Goal: Contribute content

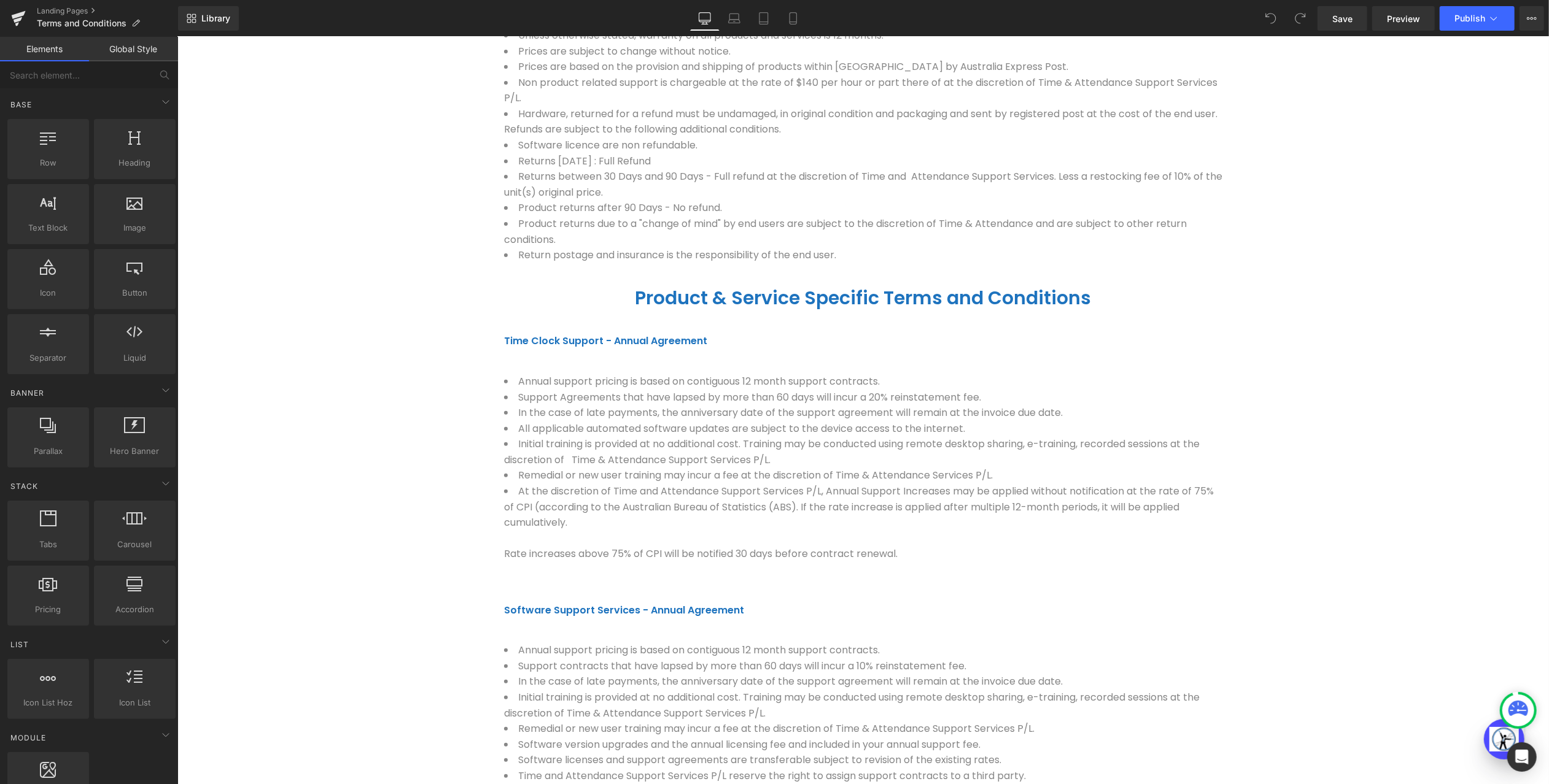
scroll to position [447, 0]
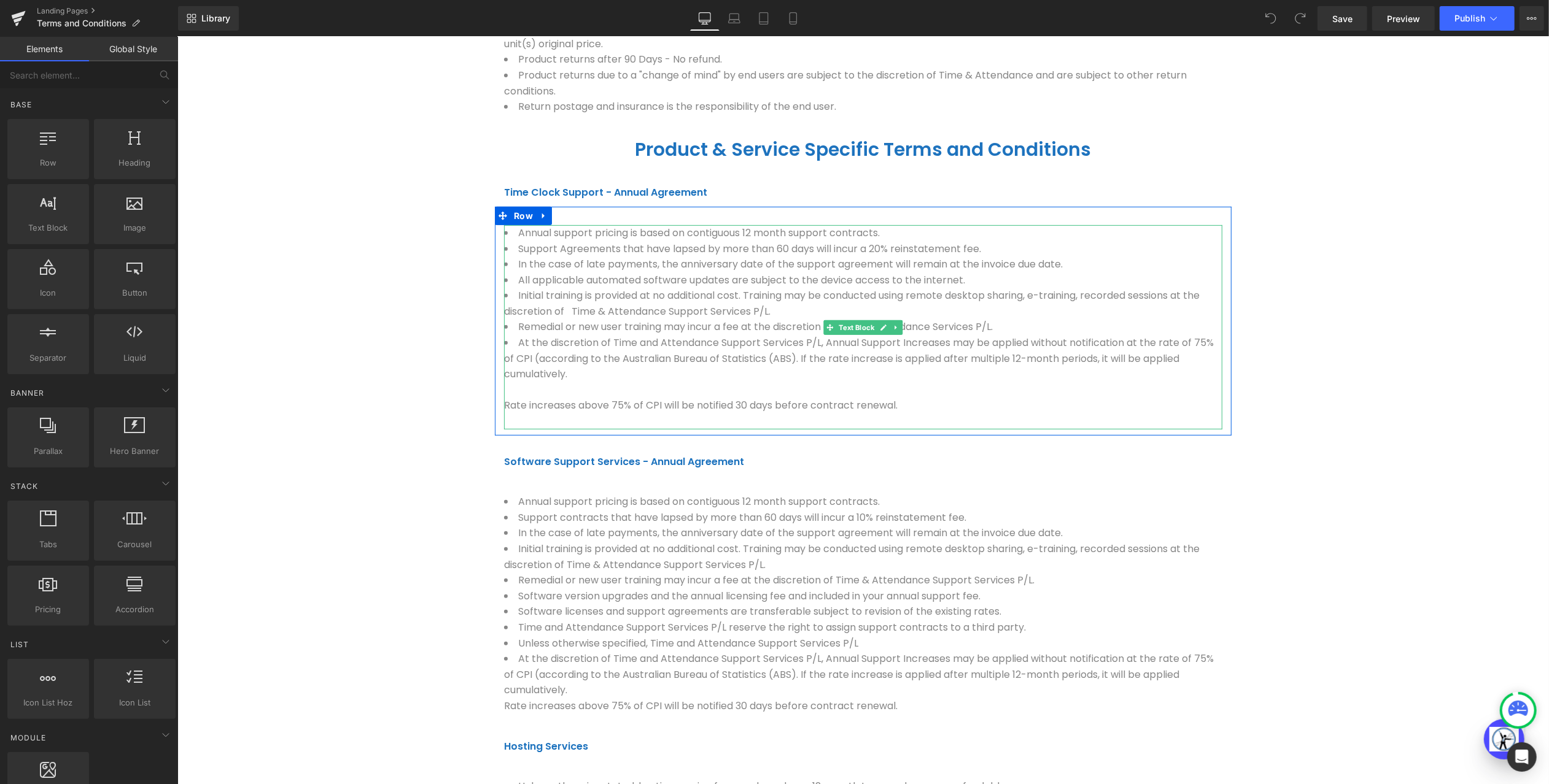
click at [520, 412] on li "At the discretion of Time and Attendance Support Services P/L, Annual Support I…" at bounding box center [862, 382] width 718 height 94
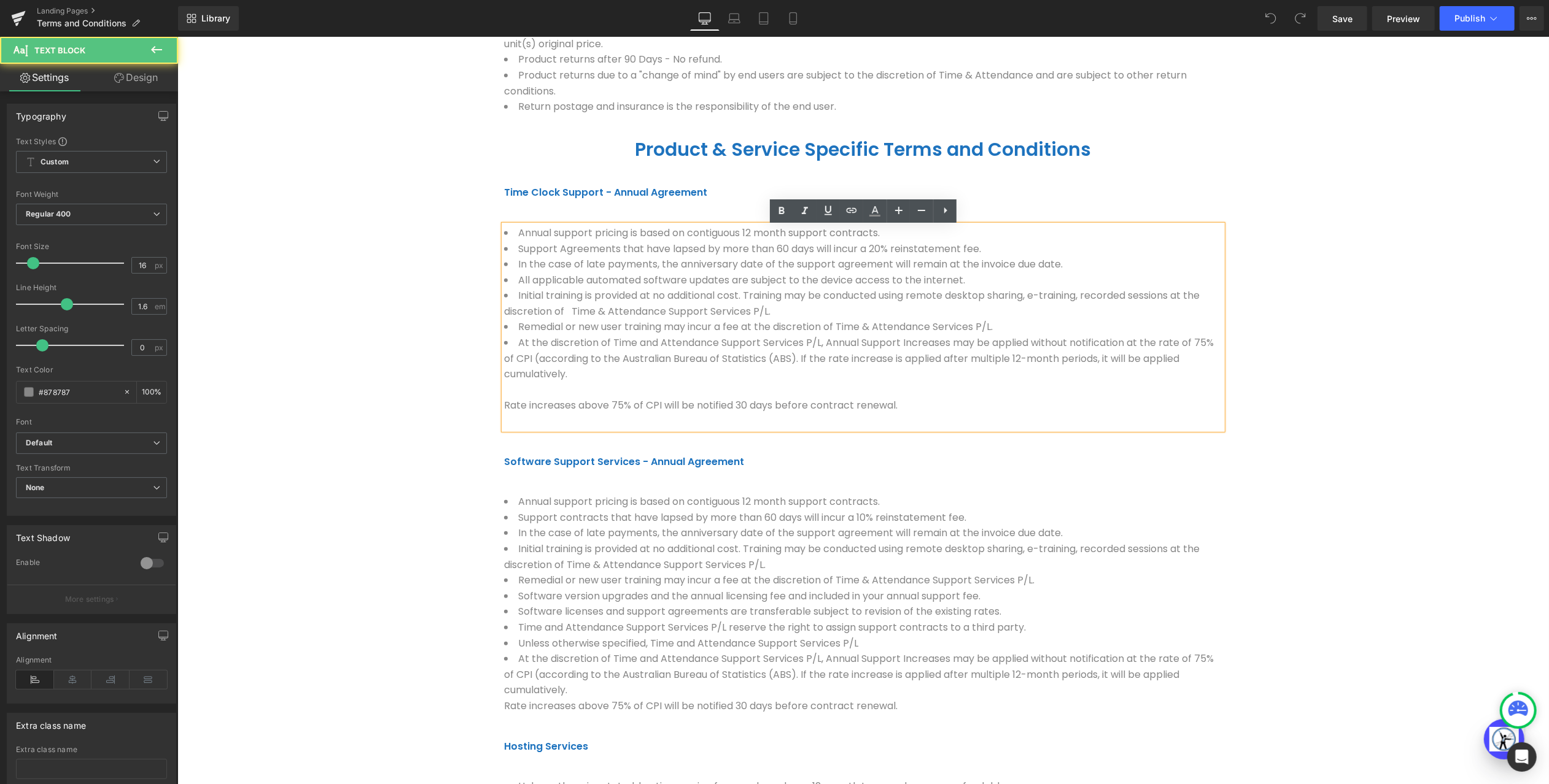
click at [606, 382] on li "At the discretion of Time and Attendance Support Services P/L, Annual Support I…" at bounding box center [862, 382] width 718 height 94
click at [506, 411] on li "At the discretion of Time and Attendance Support Services P/L, Annual Support I…" at bounding box center [862, 382] width 718 height 94
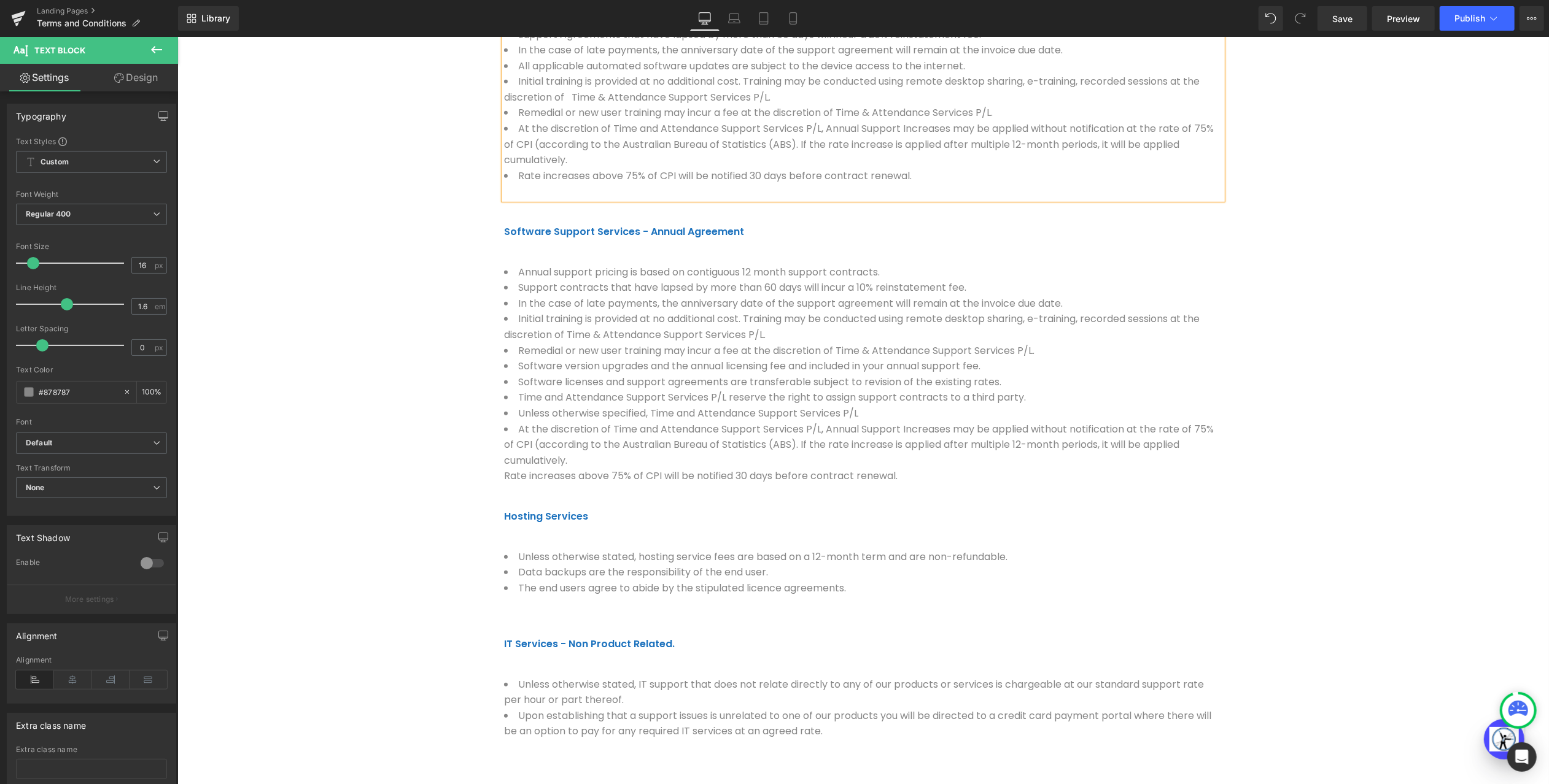
scroll to position [766, 0]
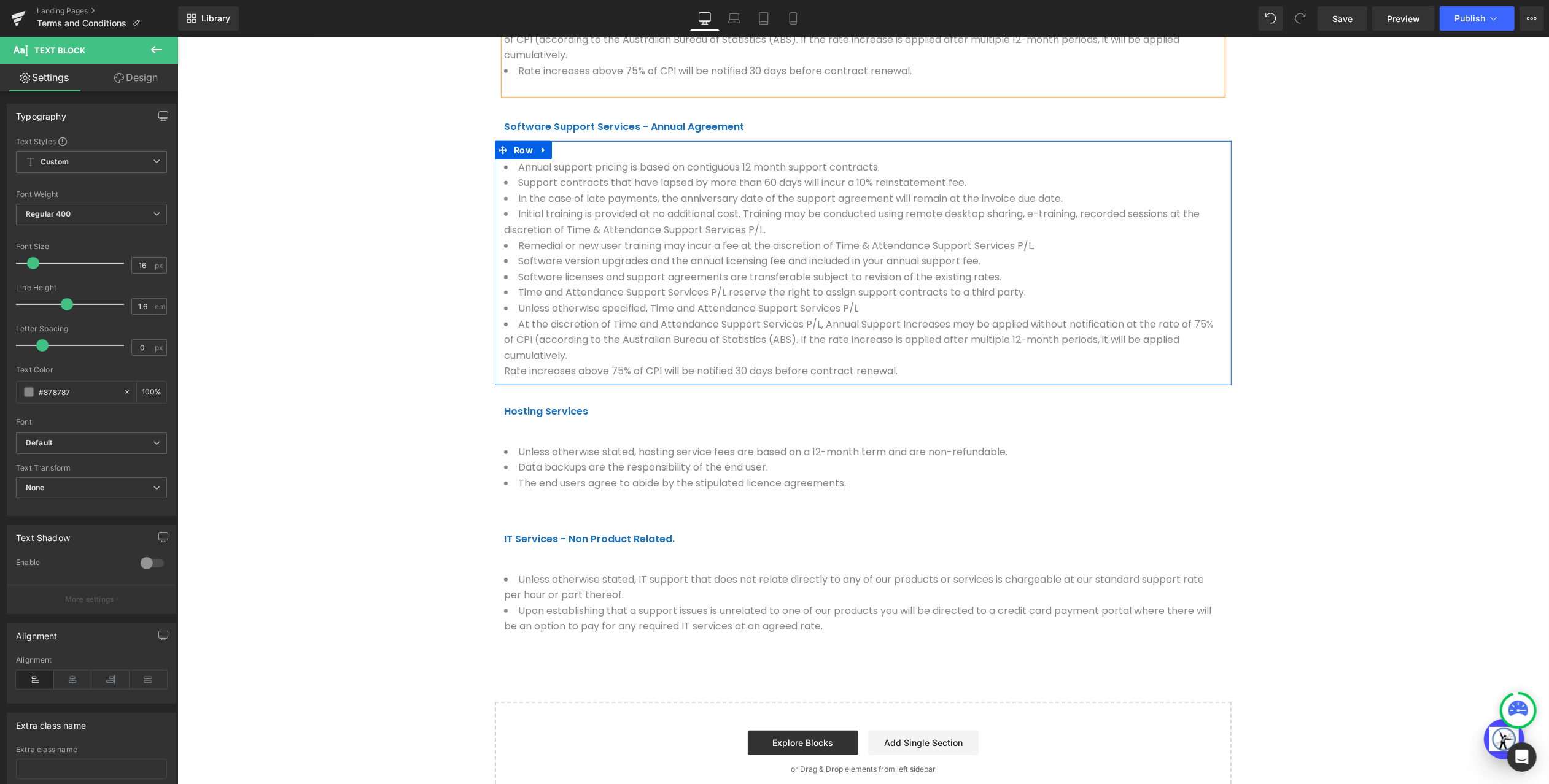
click at [501, 379] on div "Annual support pricing is based on contiguous 12 month support contracts. Suppo…" at bounding box center [862, 268] width 736 height 220
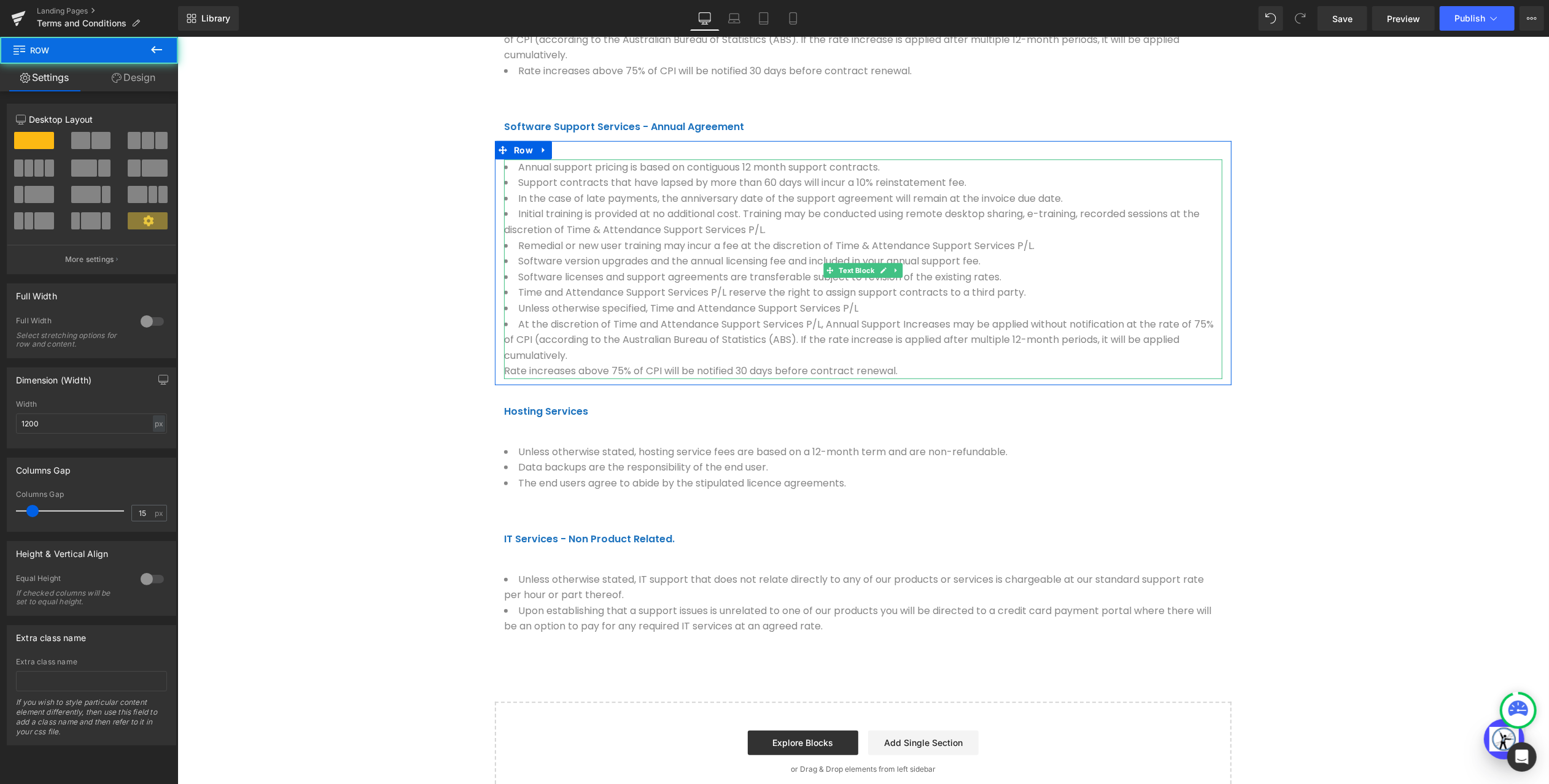
click at [508, 379] on li "At the discretion of Time and Attendance Support Services P/L, Annual Support I…" at bounding box center [862, 347] width 718 height 62
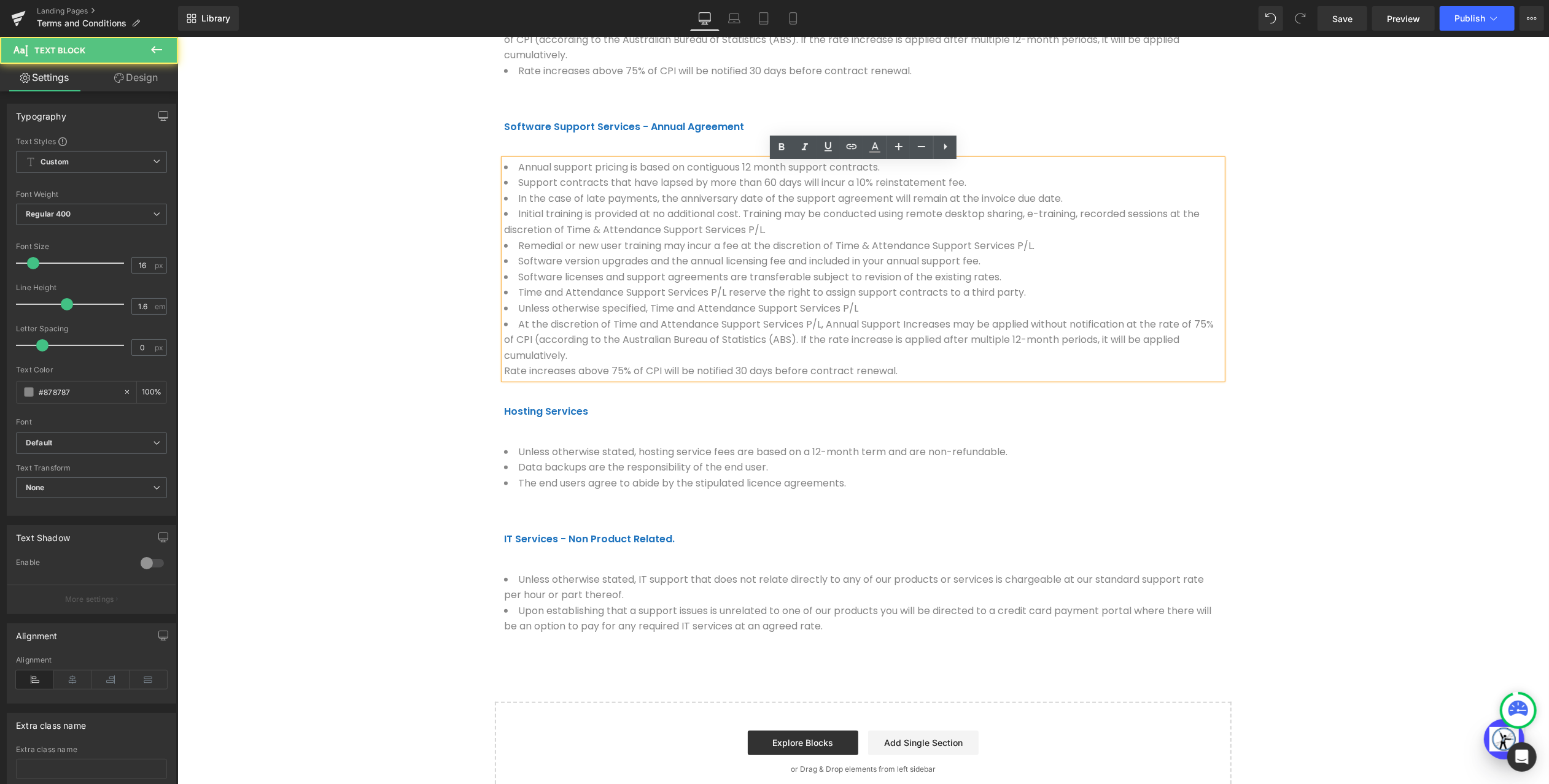
drag, startPoint x: 506, startPoint y: 378, endPoint x: 522, endPoint y: 393, distance: 21.9
click at [506, 378] on li "At the discretion of Time and Attendance Support Services P/L, Annual Support I…" at bounding box center [862, 347] width 718 height 62
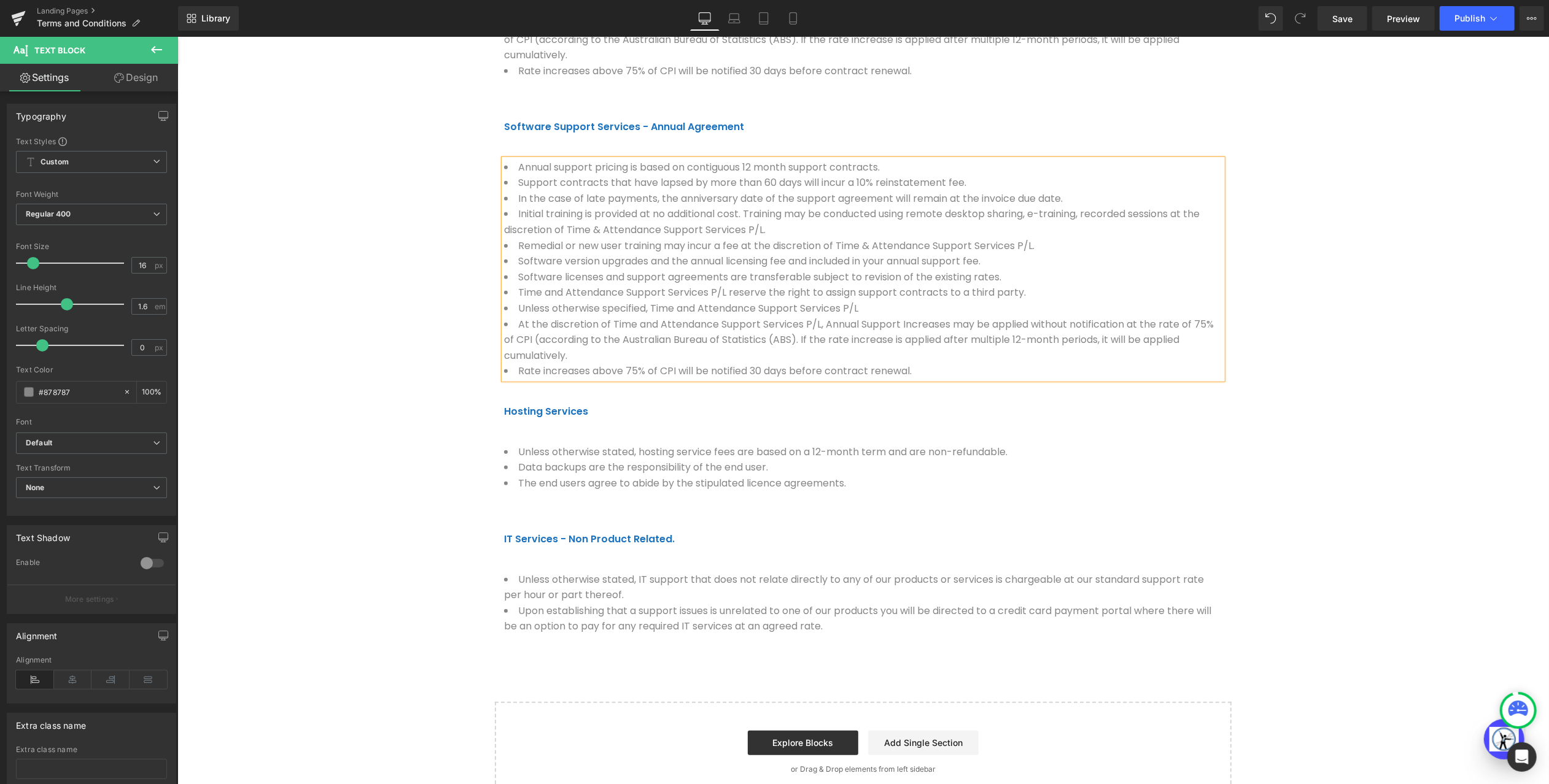
click at [604, 362] on li "At the discretion of Time and Attendance Support Services P/L, Annual Support I…" at bounding box center [862, 340] width 718 height 47
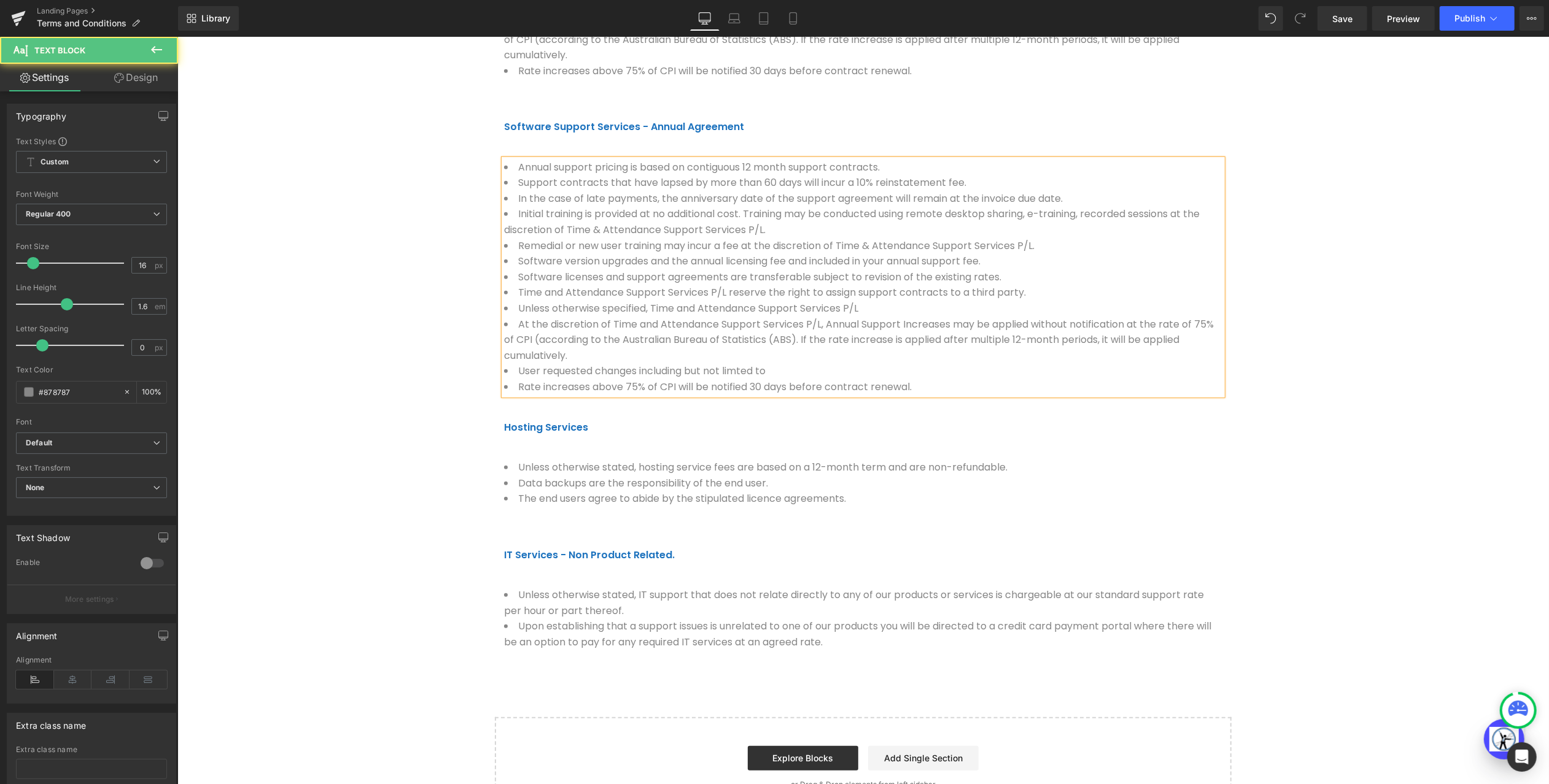
click at [632, 376] on li "User requested changes including but not limted to" at bounding box center [862, 370] width 718 height 16
click at [768, 387] on li "Rate increases above 75% of CPI will be notified 30 days before contract renewa…" at bounding box center [862, 387] width 718 height 16
click at [767, 377] on li "User requested changes, including but not limted to" at bounding box center [862, 370] width 718 height 16
click at [1014, 379] on li "User requested changes, including but not limted to, shift changes, report and …" at bounding box center [862, 370] width 718 height 16
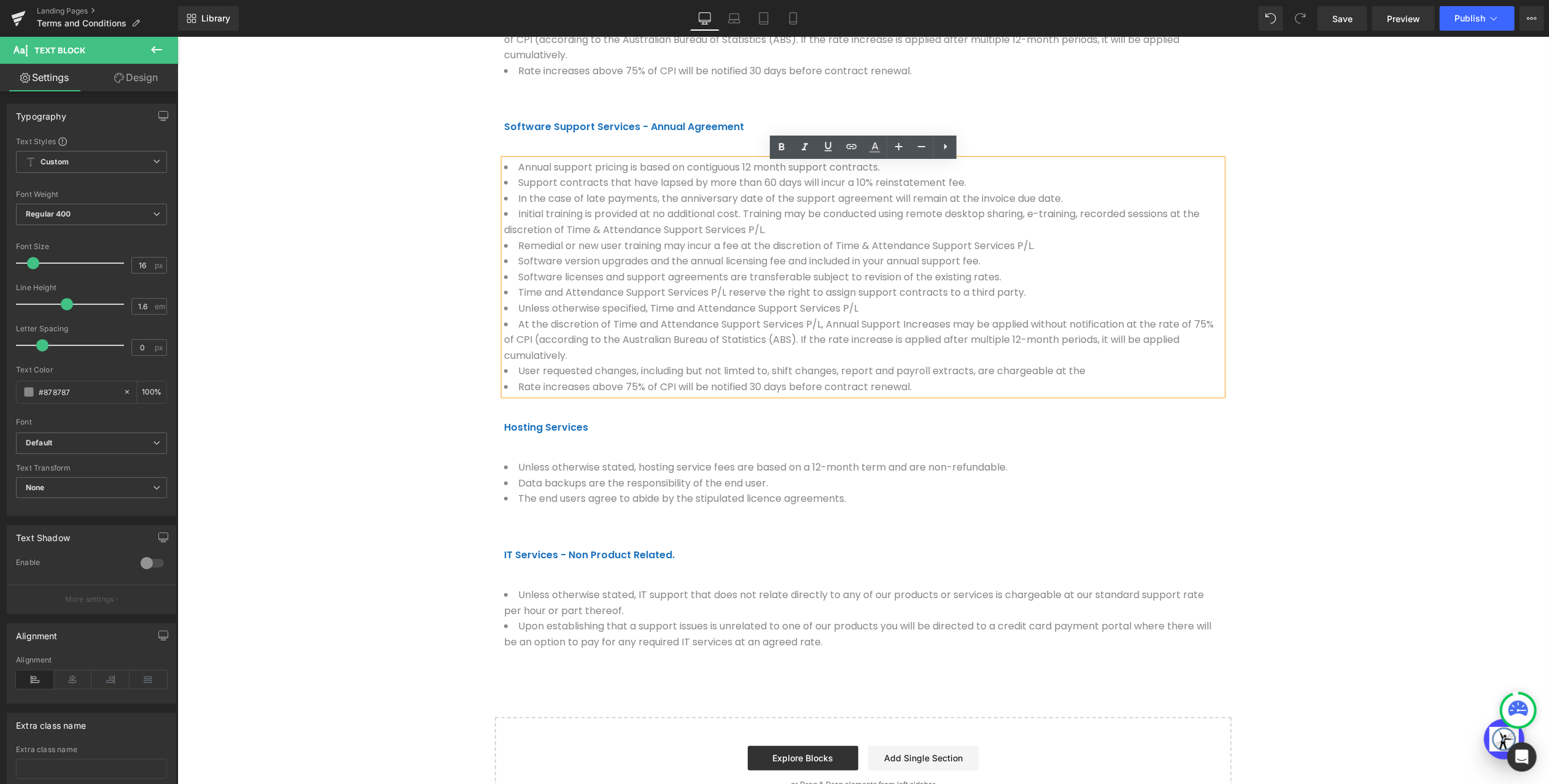
click at [1102, 377] on li "User requested changes, including but not limted to, shift changes, report and …" at bounding box center [862, 370] width 718 height 16
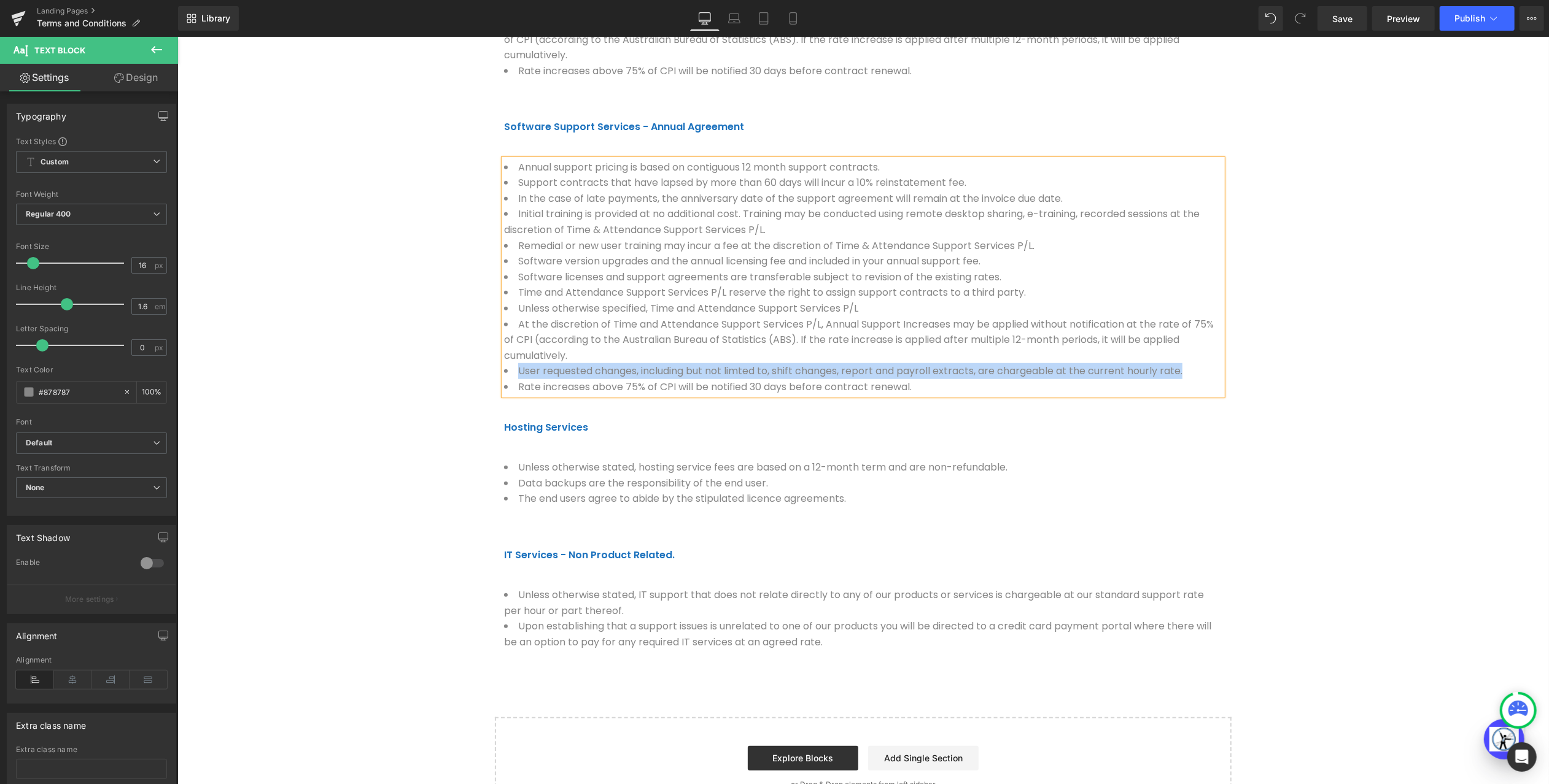
drag, startPoint x: 1067, startPoint y: 387, endPoint x: 514, endPoint y: 382, distance: 553.0
click at [514, 379] on li "User requested changes, including but not limted to, shift changes, report and …" at bounding box center [862, 370] width 718 height 16
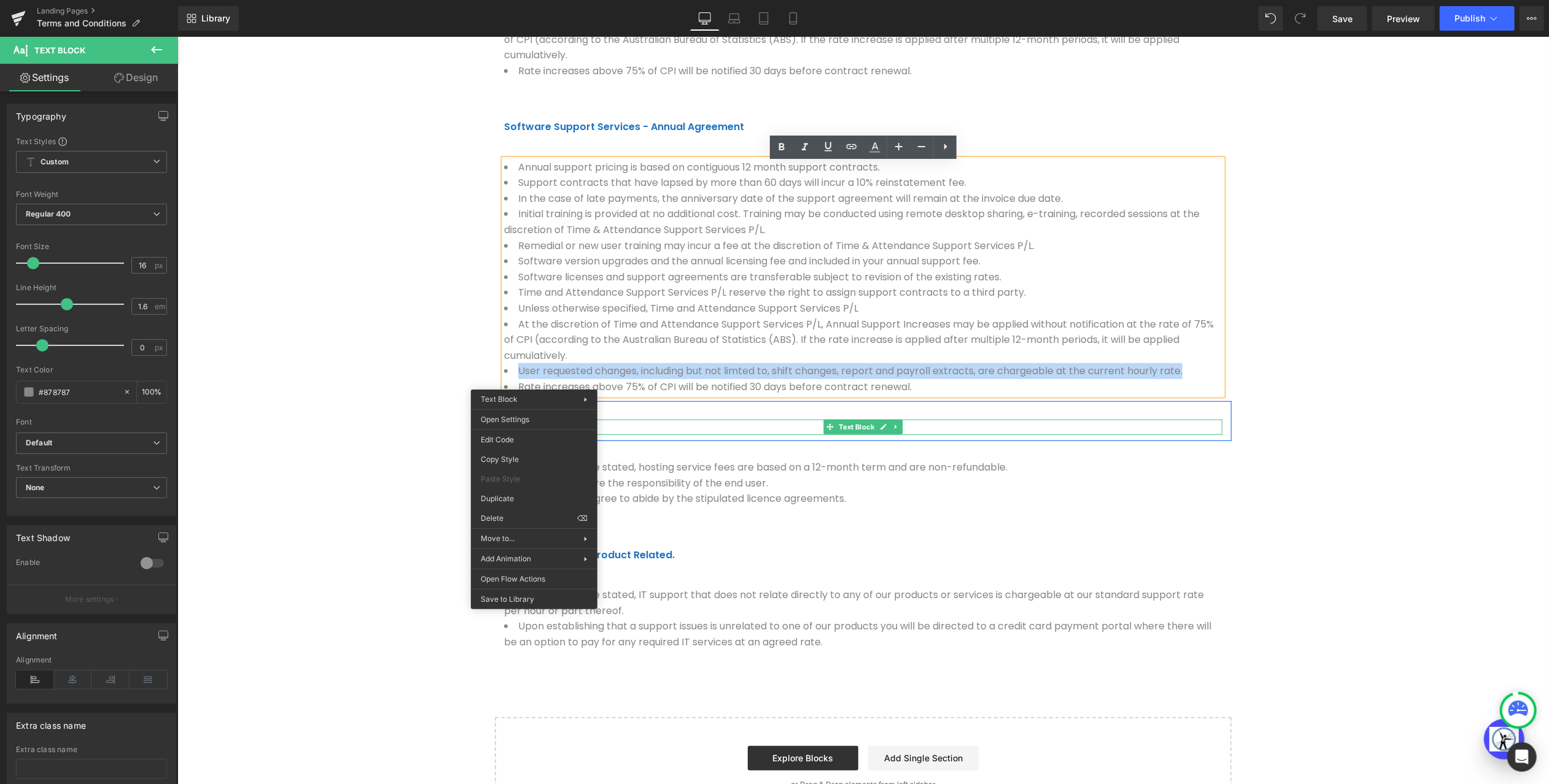
click at [890, 434] on ul "Text Block" at bounding box center [862, 426] width 79 height 14
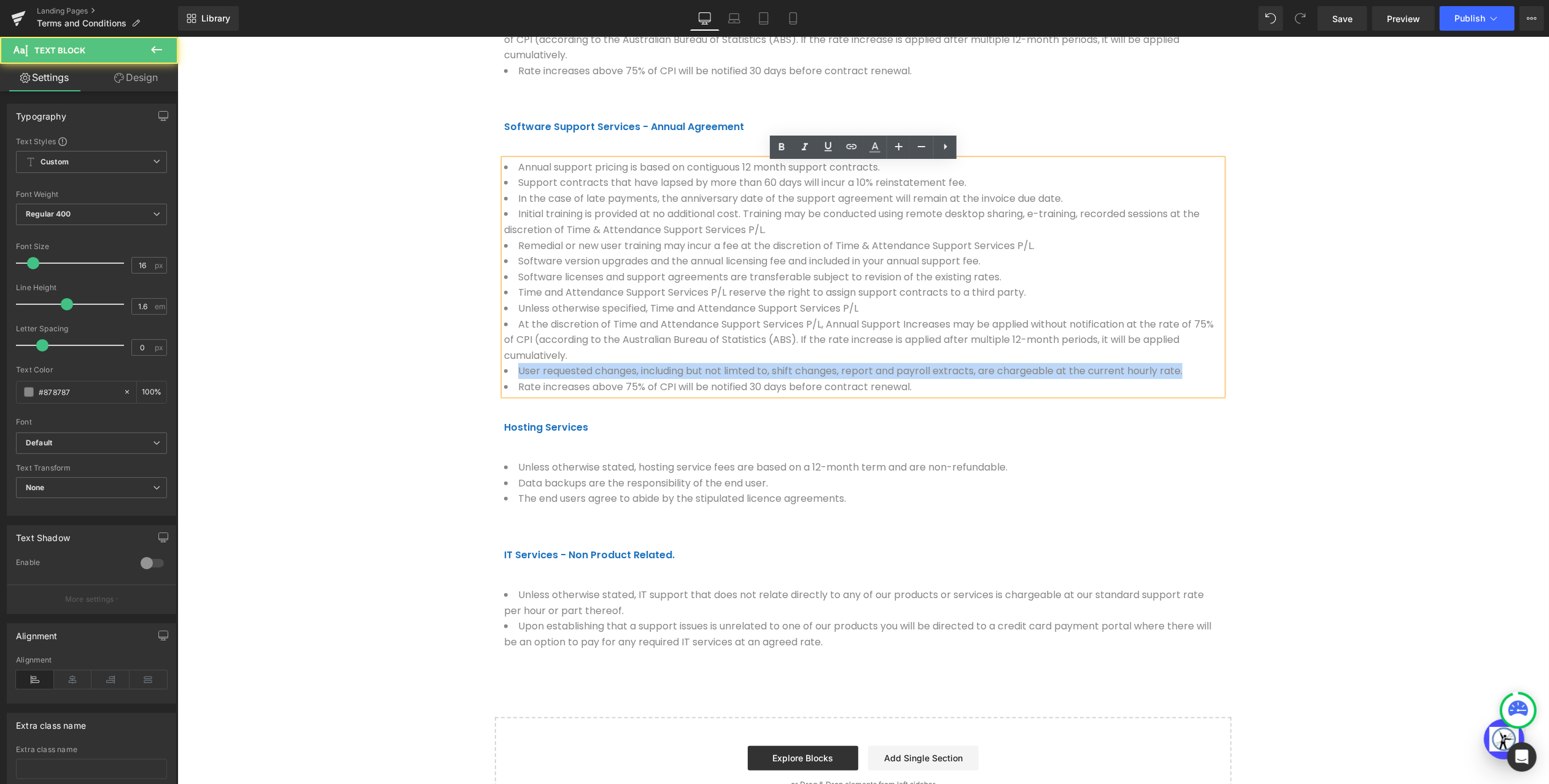
click at [872, 373] on li "User requested changes, including but not limted to, shift changes, report and …" at bounding box center [862, 370] width 718 height 16
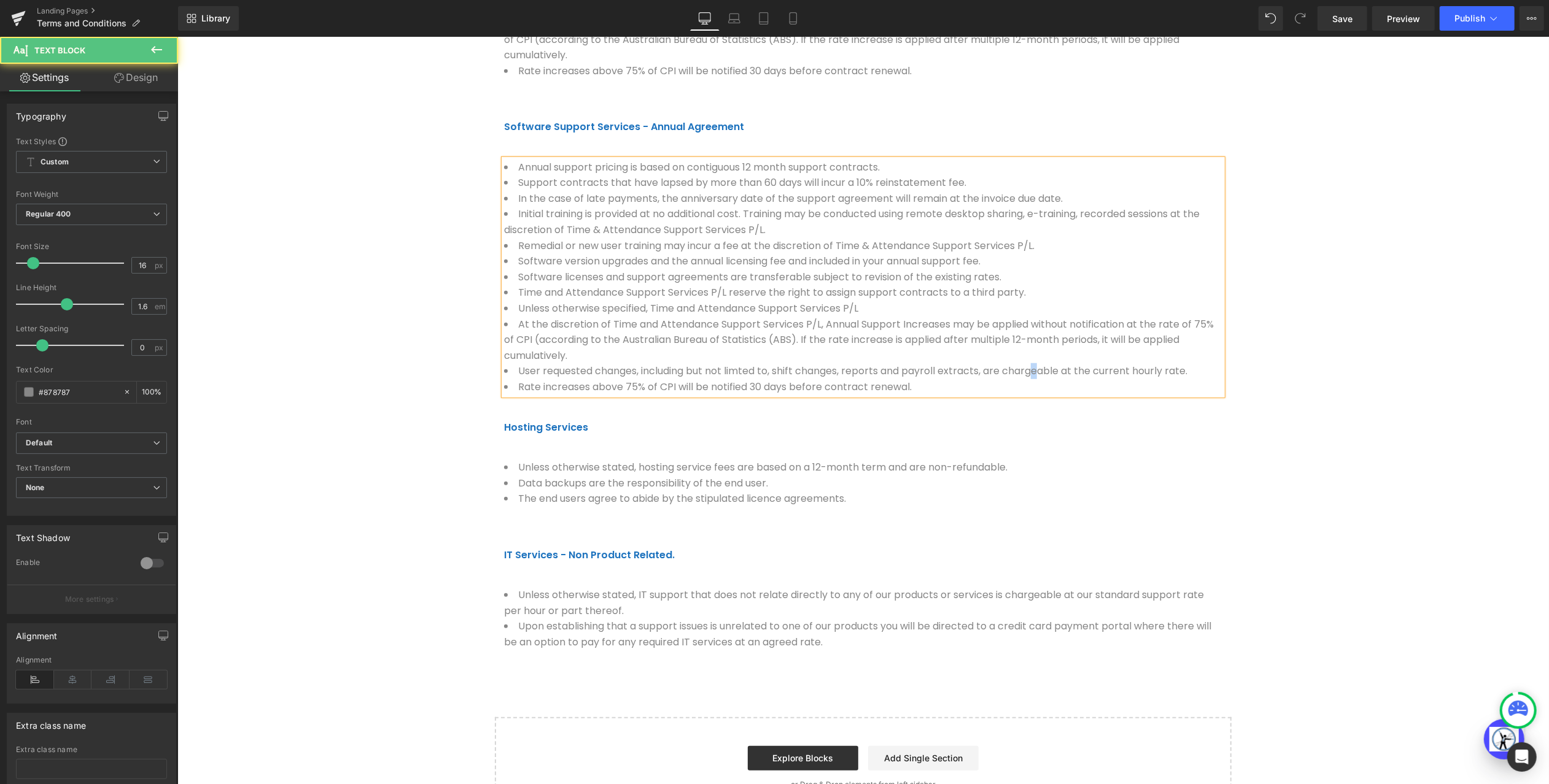
drag, startPoint x: 1036, startPoint y: 376, endPoint x: 1045, endPoint y: 385, distance: 12.7
click at [1029, 376] on li "User requested changes, including but not limted to, shift changes, reports and…" at bounding box center [862, 370] width 718 height 16
drag, startPoint x: 1348, startPoint y: 10, endPoint x: 1190, endPoint y: 19, distance: 158.3
click at [1348, 10] on link "Save" at bounding box center [1342, 18] width 50 height 24
click at [1464, 19] on span "Publish" at bounding box center [1470, 18] width 31 height 10
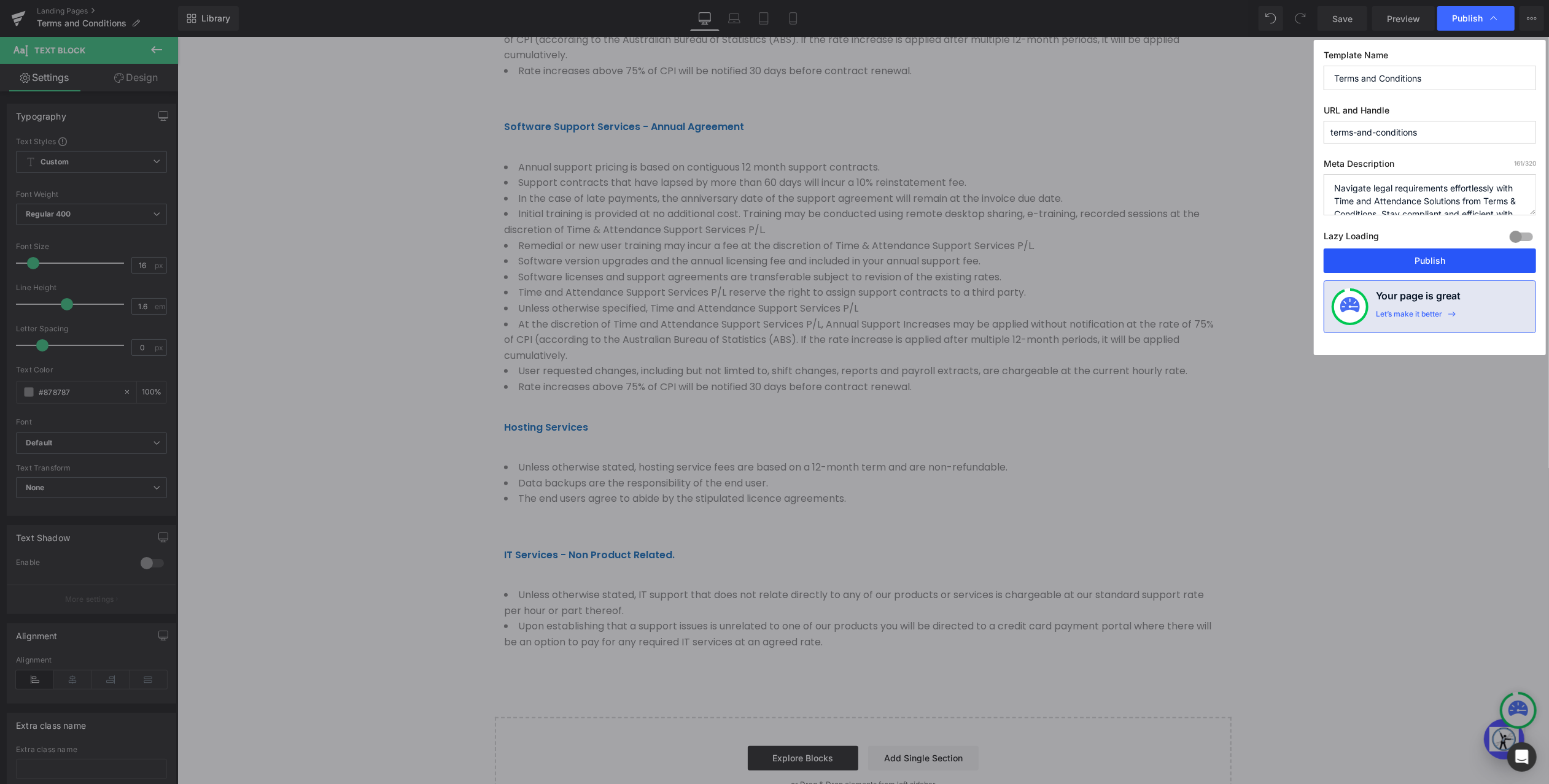
drag, startPoint x: 1427, startPoint y: 255, endPoint x: 1233, endPoint y: 222, distance: 196.8
click at [1427, 255] on button "Publish" at bounding box center [1430, 260] width 212 height 24
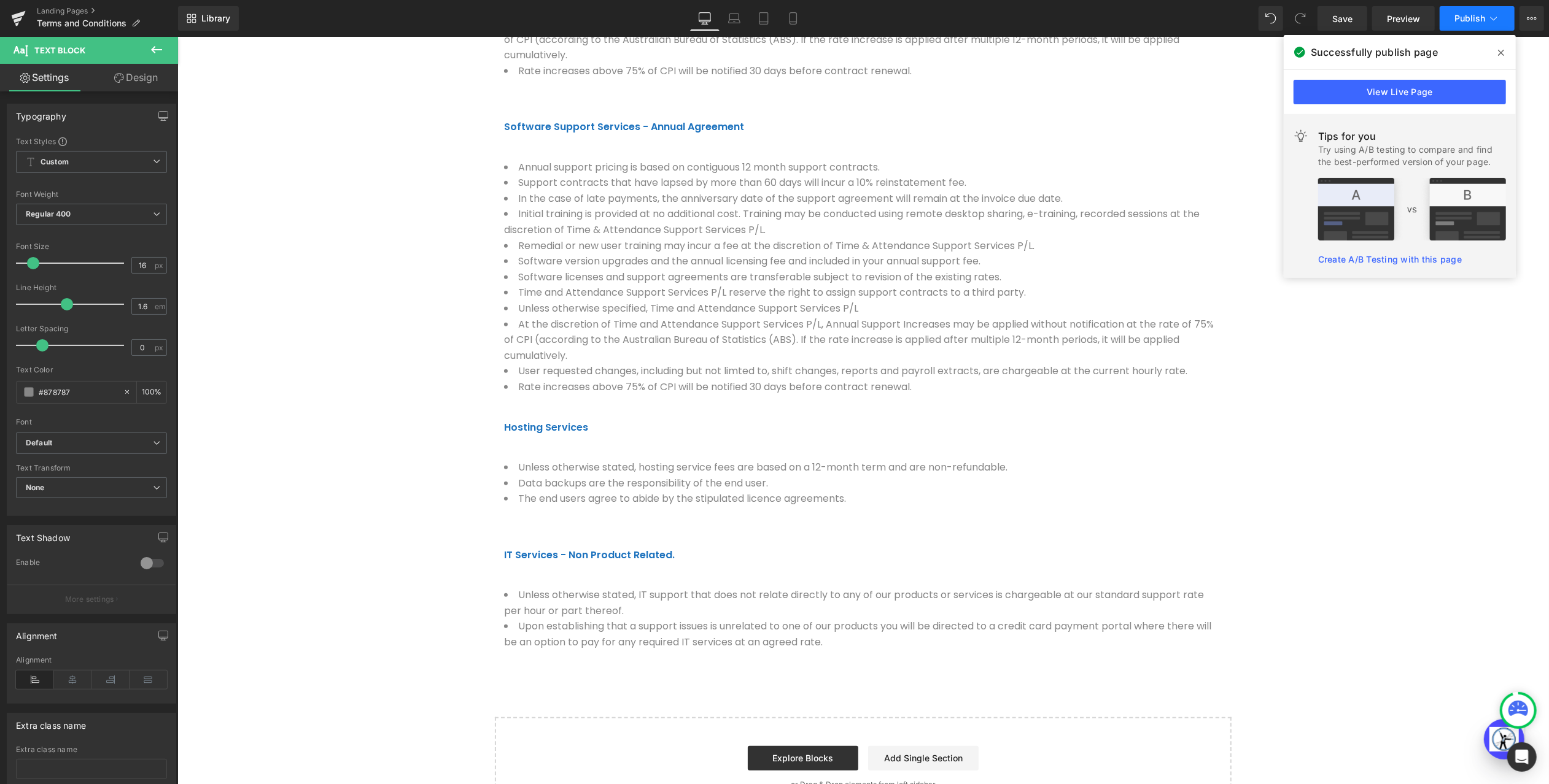
click at [1467, 18] on span "Publish" at bounding box center [1470, 18] width 31 height 10
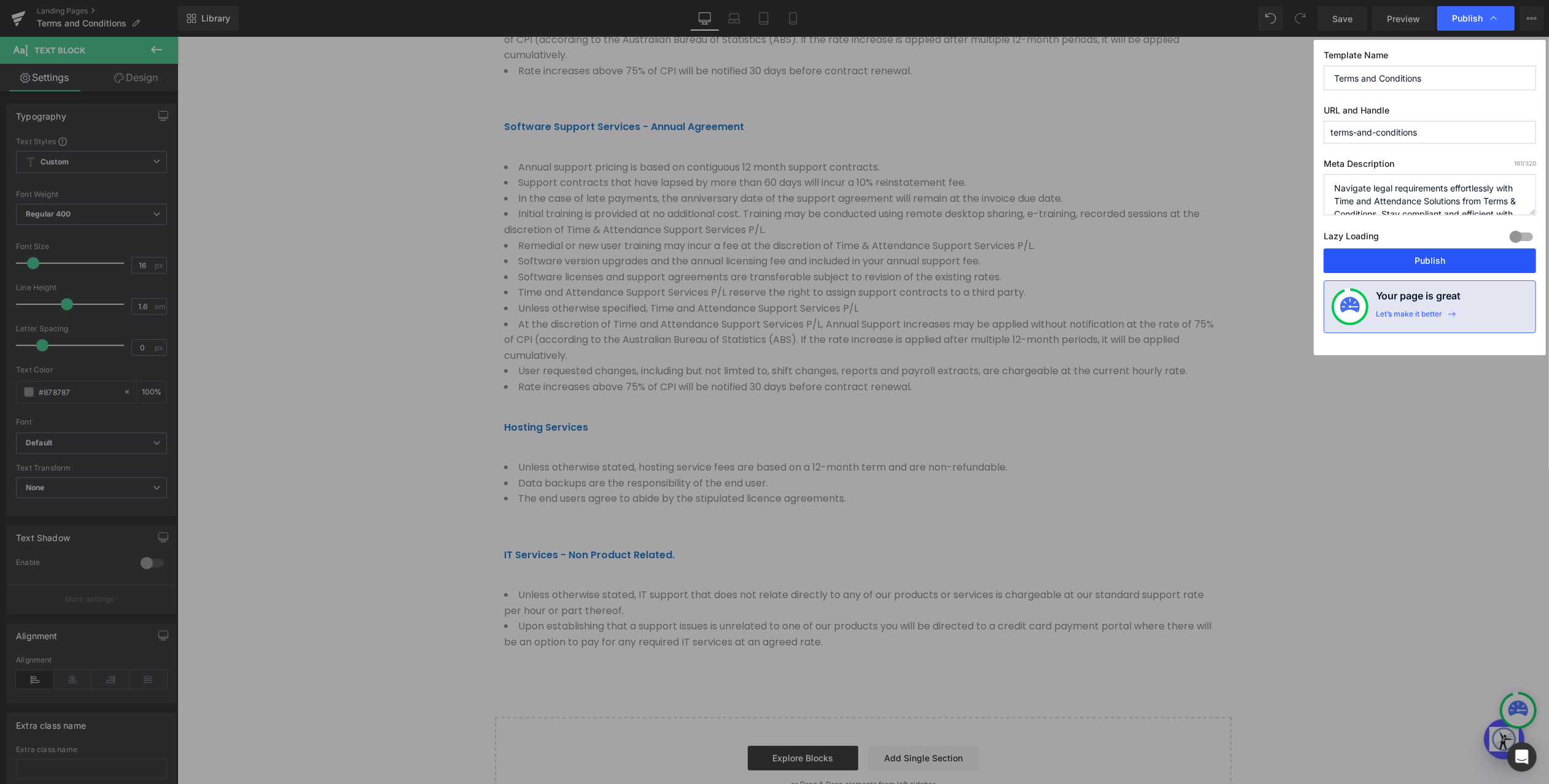
click at [1421, 256] on button "Publish" at bounding box center [1430, 260] width 212 height 24
